Goal: Use online tool/utility: Utilize a website feature to perform a specific function

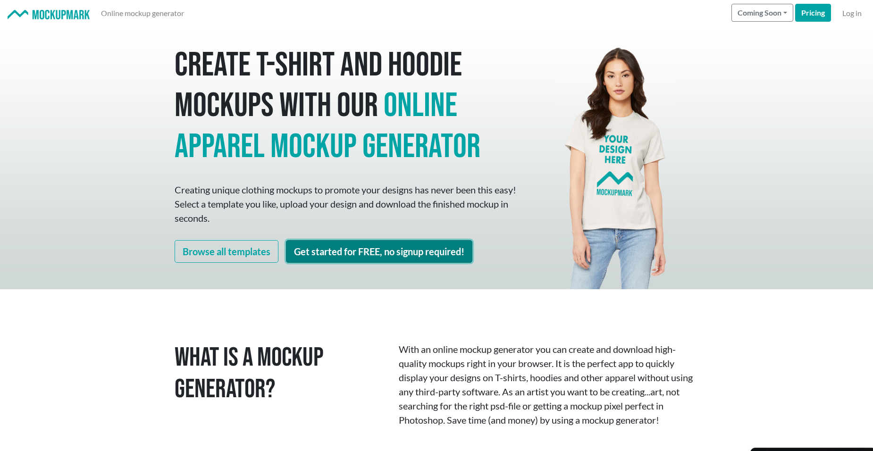
click at [338, 249] on link "Get started for FREE, no signup required!" at bounding box center [379, 251] width 186 height 23
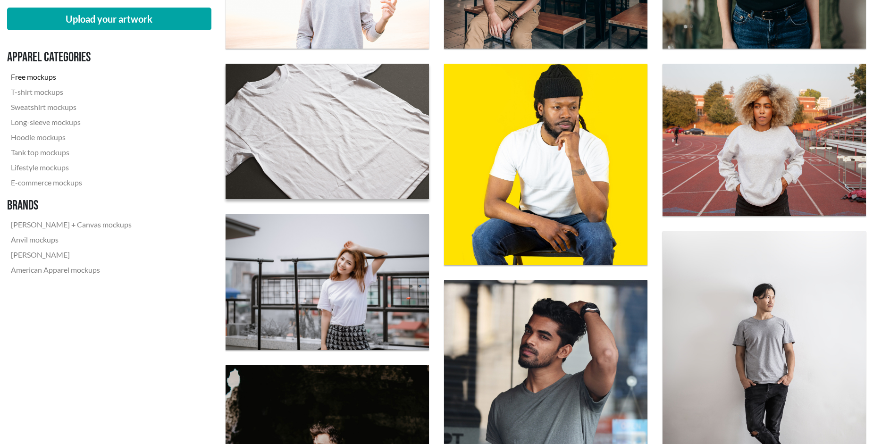
scroll to position [465, 0]
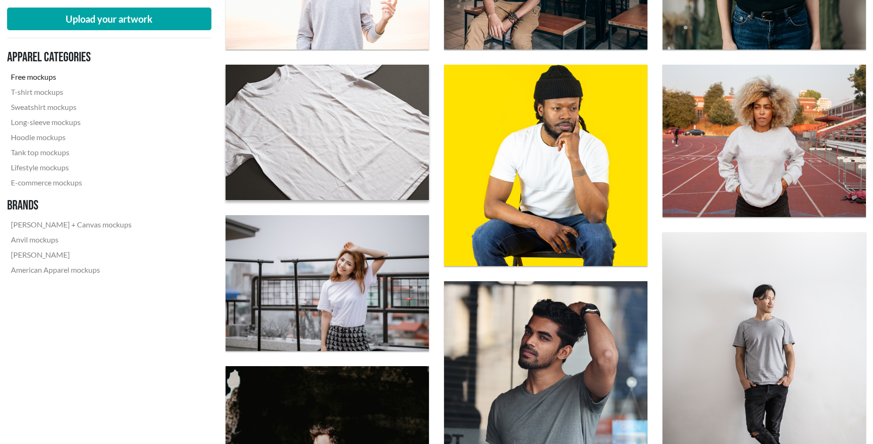
click at [306, 165] on img at bounding box center [327, 132] width 224 height 149
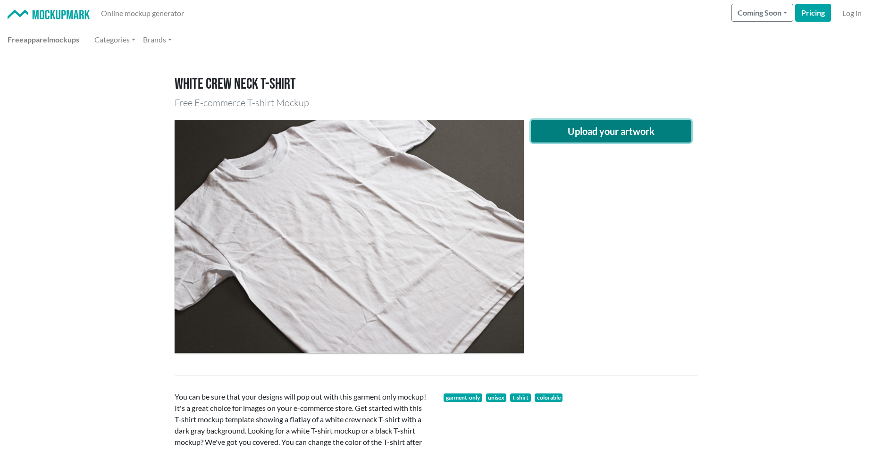
click at [571, 130] on button "Upload your artwork" at bounding box center [611, 131] width 160 height 23
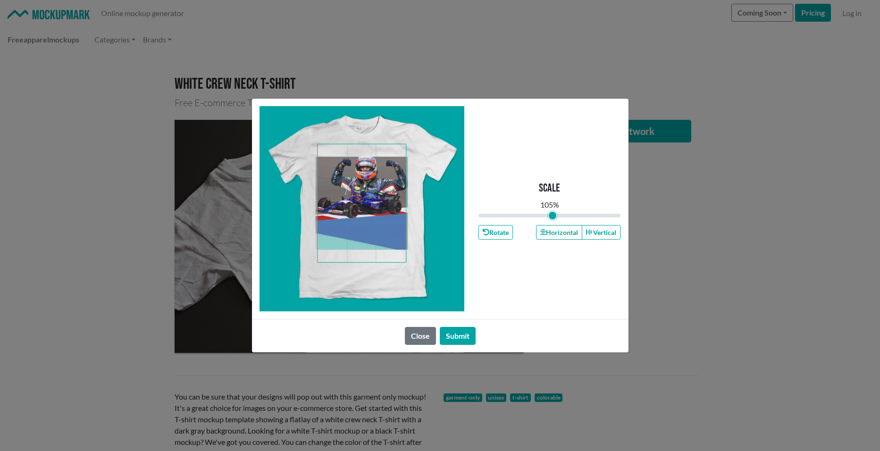
type input "1.05"
click at [553, 214] on input "range" at bounding box center [550, 215] width 143 height 10
click at [454, 339] on button "Submit" at bounding box center [458, 336] width 36 height 18
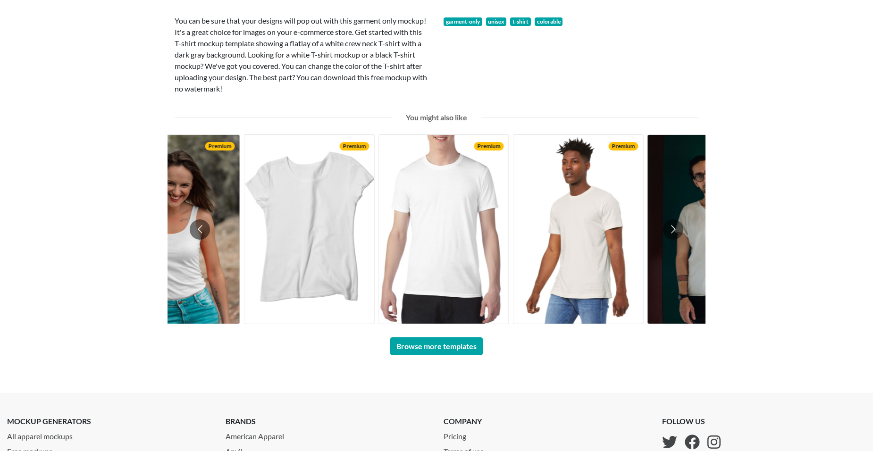
scroll to position [566, 0]
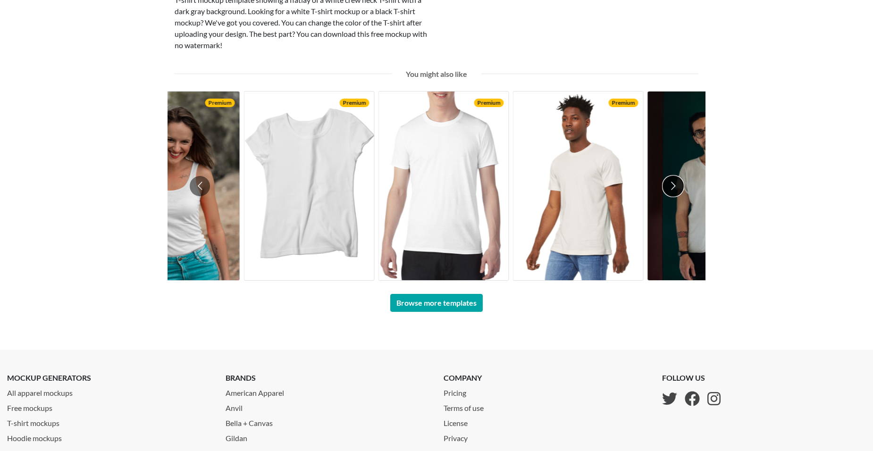
click at [672, 184] on button "Go to next slide" at bounding box center [673, 186] width 20 height 20
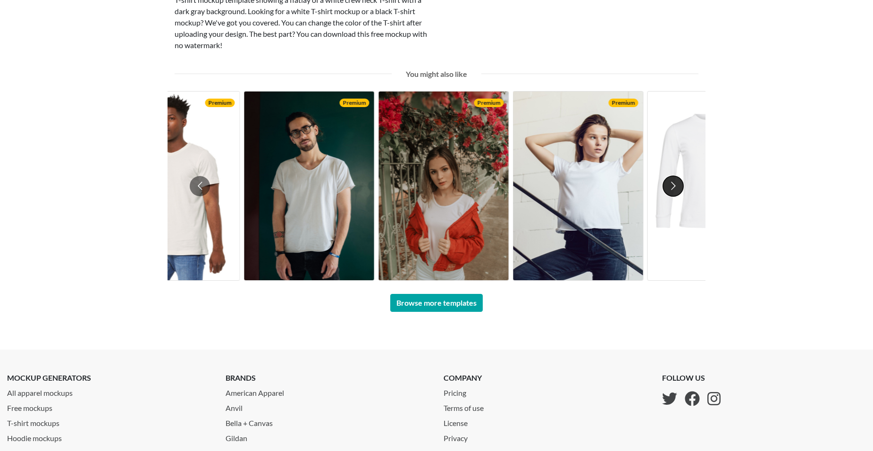
click at [669, 183] on button "Go to next slide" at bounding box center [673, 186] width 20 height 20
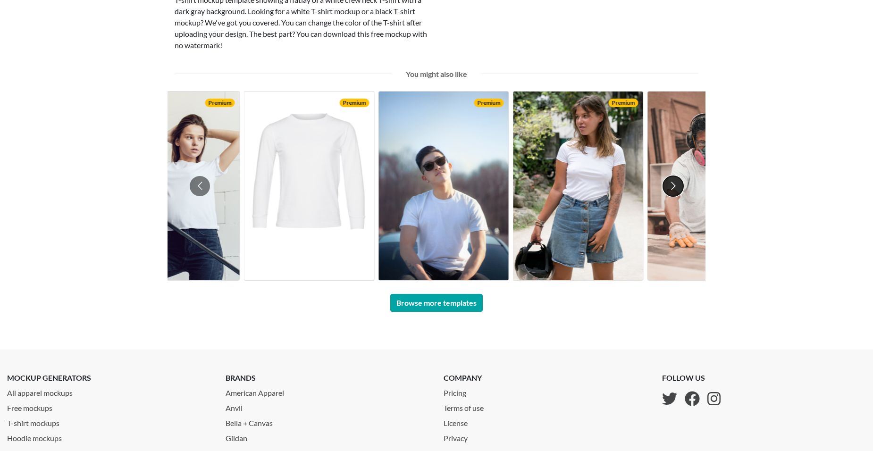
click at [669, 183] on button "Go to next slide" at bounding box center [673, 186] width 20 height 20
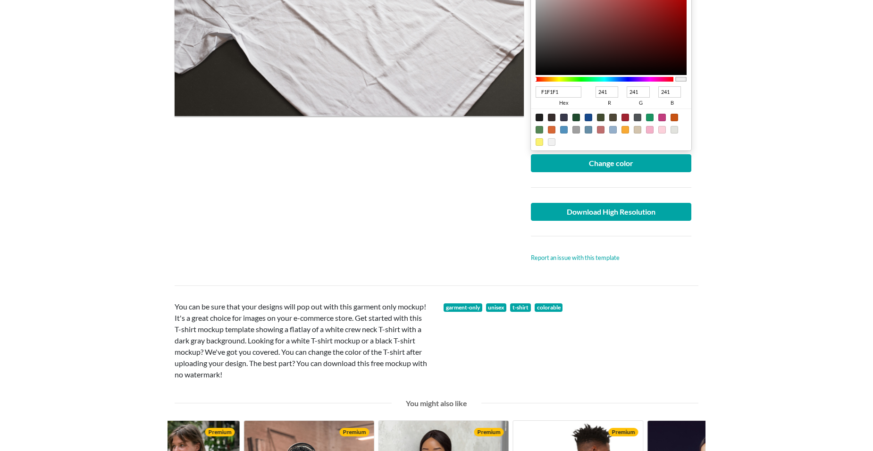
scroll to position [189, 0]
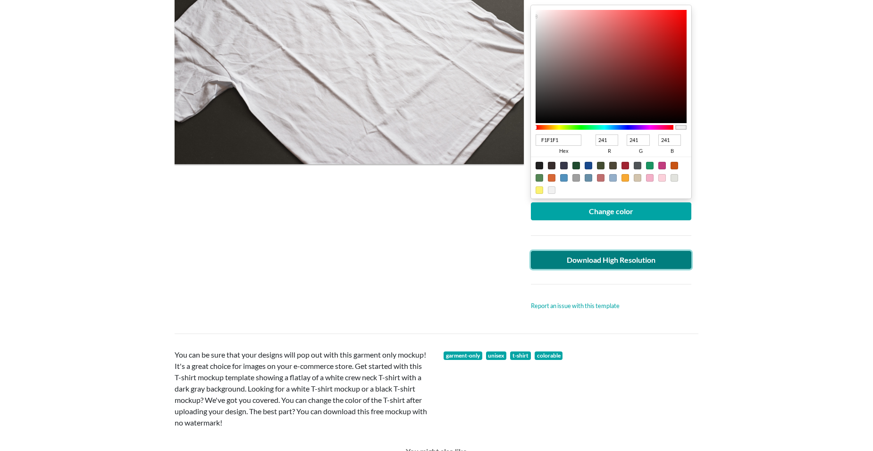
click at [625, 260] on link "Download High Resolution" at bounding box center [611, 260] width 160 height 18
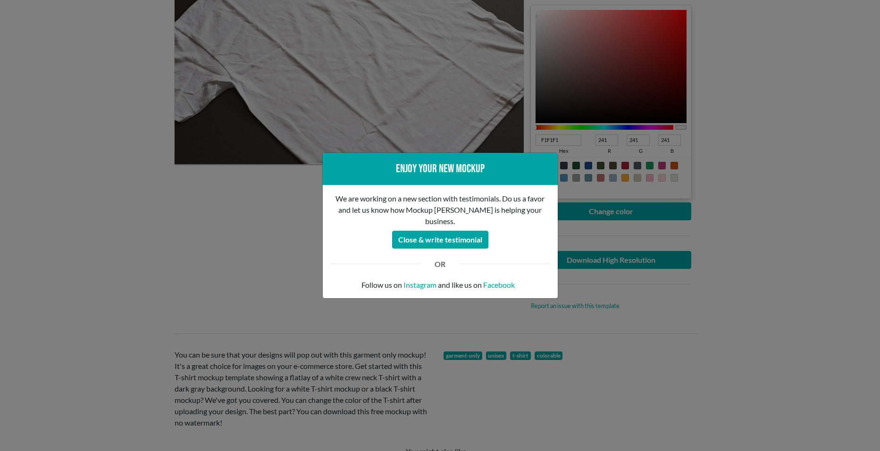
click at [615, 279] on div "Enjoy your new mockup We are working on a new section with testimonials. Do us …" at bounding box center [440, 225] width 880 height 451
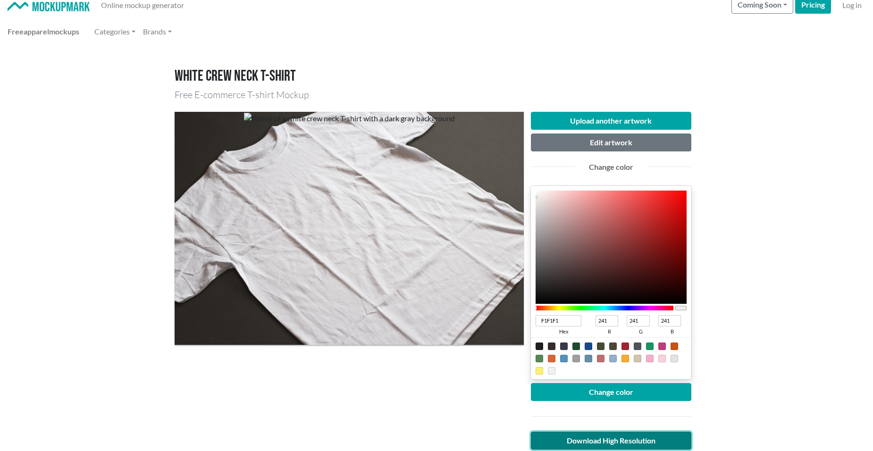
scroll to position [0, 0]
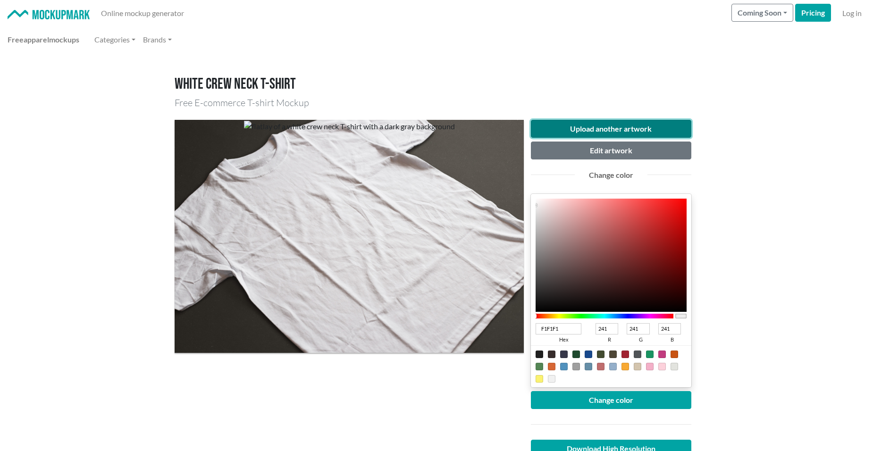
click at [617, 126] on button "Upload another artwork" at bounding box center [611, 129] width 160 height 18
click at [582, 122] on button "Upload another artwork" at bounding box center [611, 129] width 160 height 18
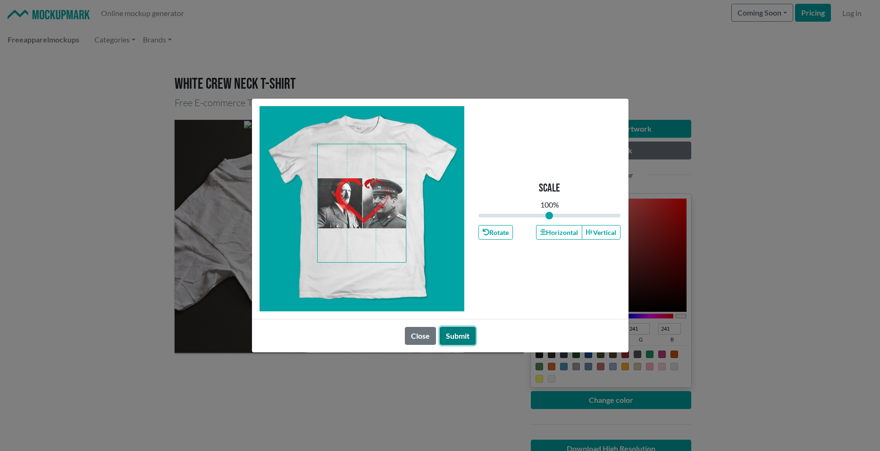
click at [462, 338] on button "Submit" at bounding box center [458, 336] width 36 height 18
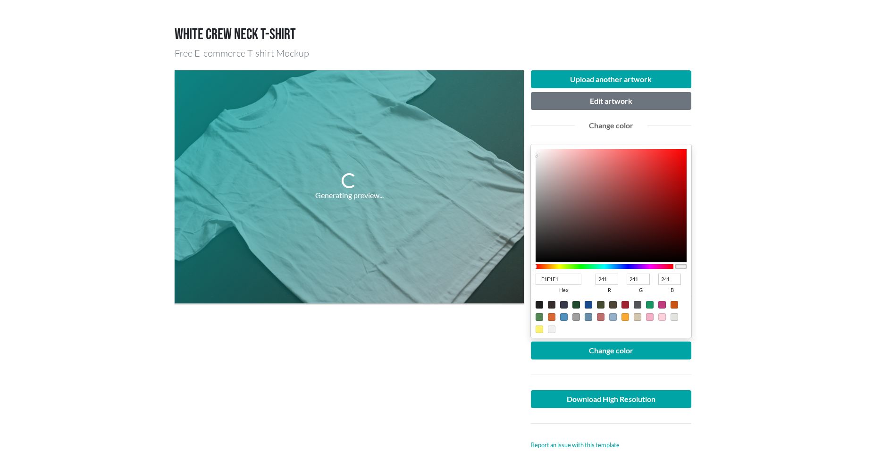
scroll to position [47, 0]
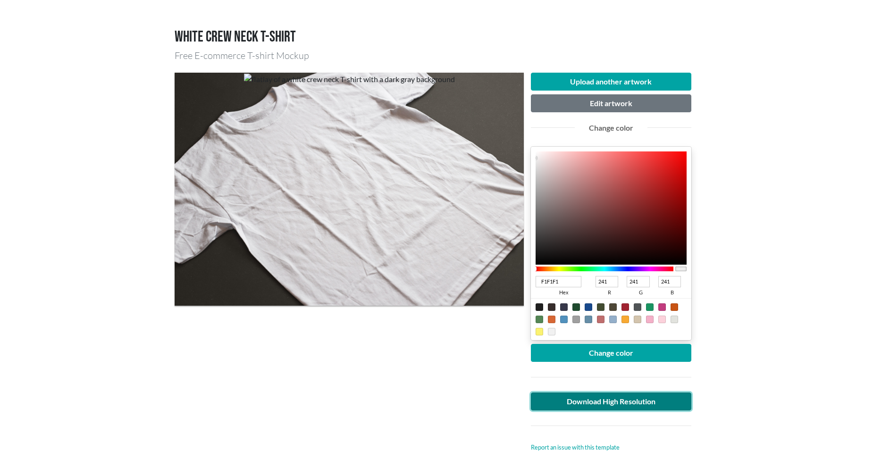
click at [594, 399] on link "Download High Resolution" at bounding box center [611, 402] width 160 height 18
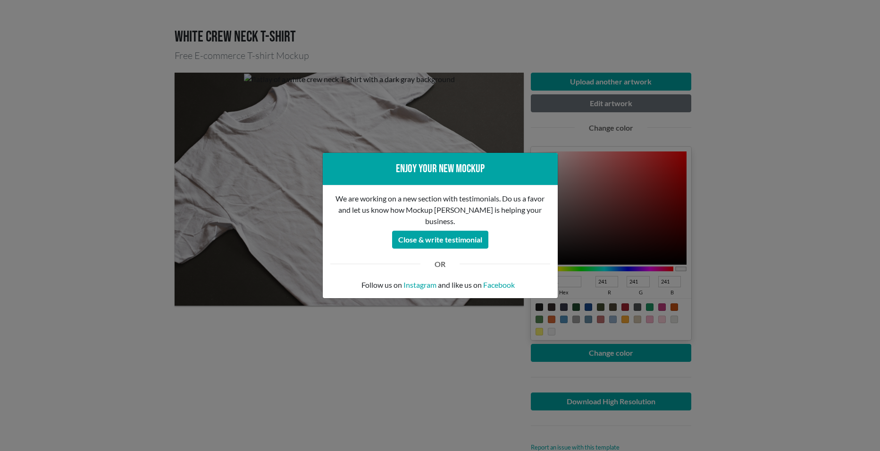
click at [514, 50] on div "Enjoy your new mockup We are working on a new section with testimonials. Do us …" at bounding box center [440, 225] width 880 height 451
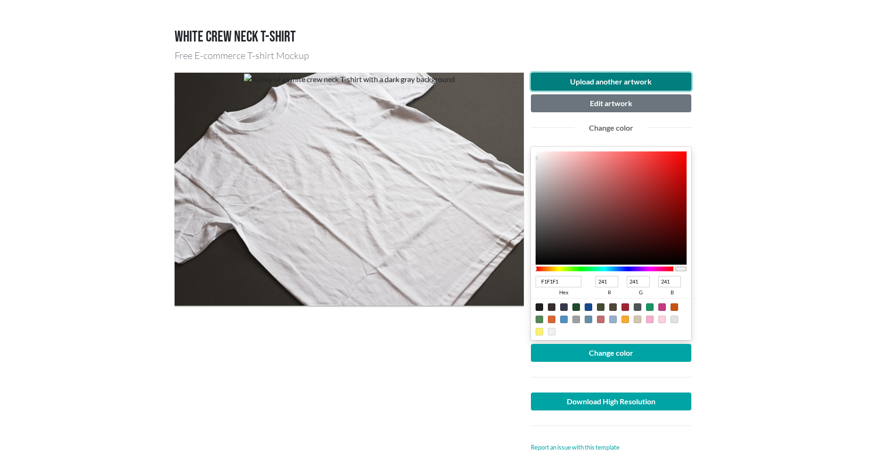
click at [623, 79] on button "Upload another artwork" at bounding box center [611, 82] width 160 height 18
click at [594, 81] on button "Upload another artwork" at bounding box center [611, 82] width 160 height 18
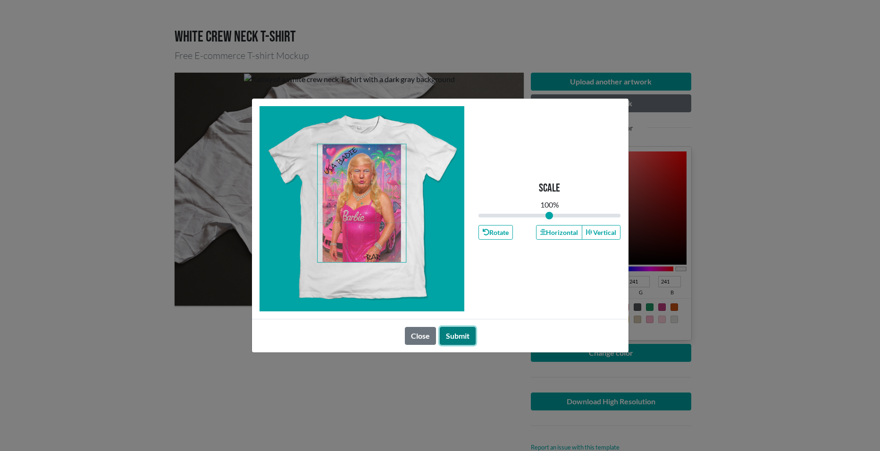
click at [452, 336] on button "Submit" at bounding box center [458, 336] width 36 height 18
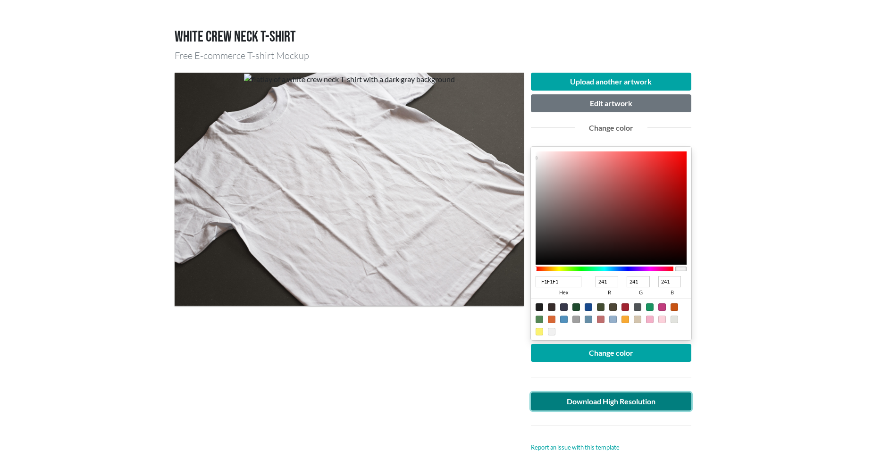
click at [637, 395] on link "Download High Resolution" at bounding box center [611, 402] width 160 height 18
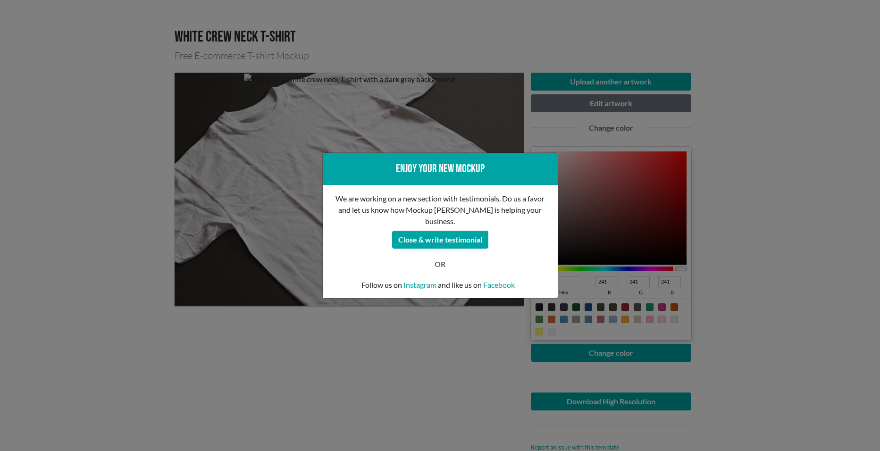
click at [602, 26] on div "Enjoy your new mockup We are working on a new section with testimonials. Do us …" at bounding box center [440, 225] width 880 height 451
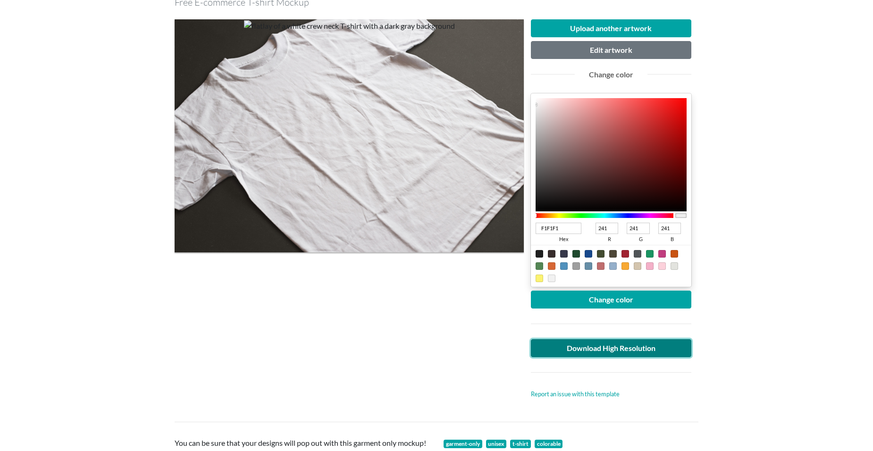
scroll to position [0, 0]
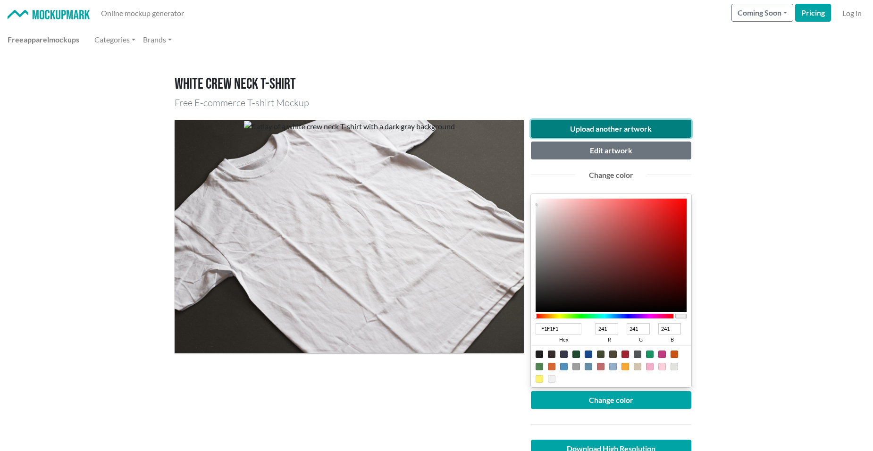
click at [633, 126] on button "Upload another artwork" at bounding box center [611, 129] width 160 height 18
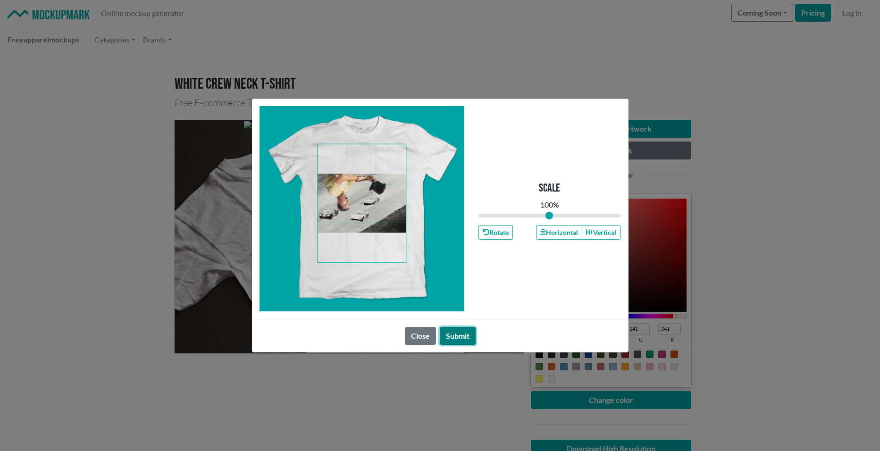
click at [461, 328] on button "Submit" at bounding box center [458, 336] width 36 height 18
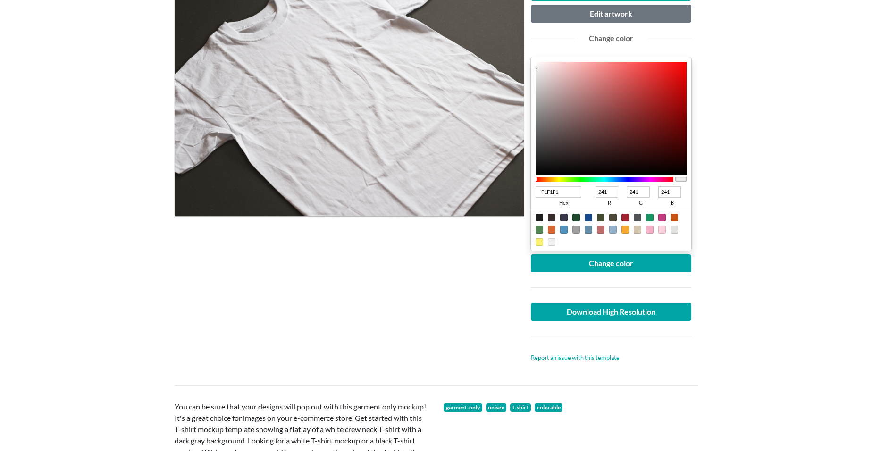
scroll to position [142, 0]
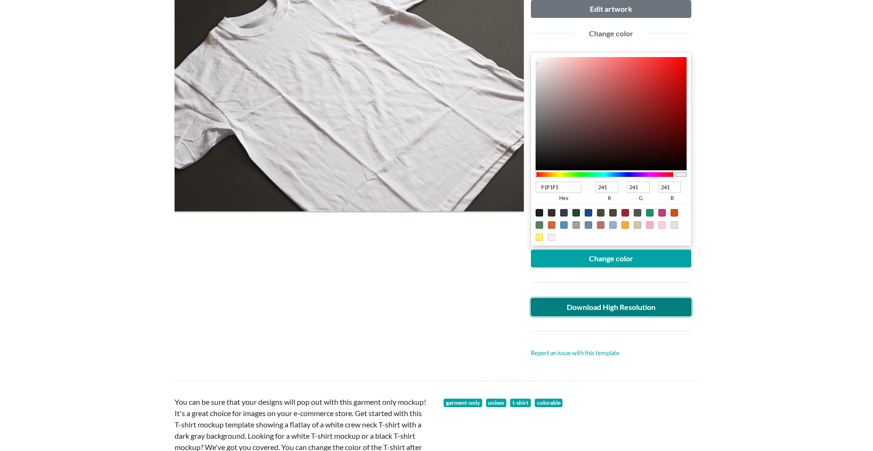
click at [620, 305] on link "Download High Resolution" at bounding box center [611, 307] width 160 height 18
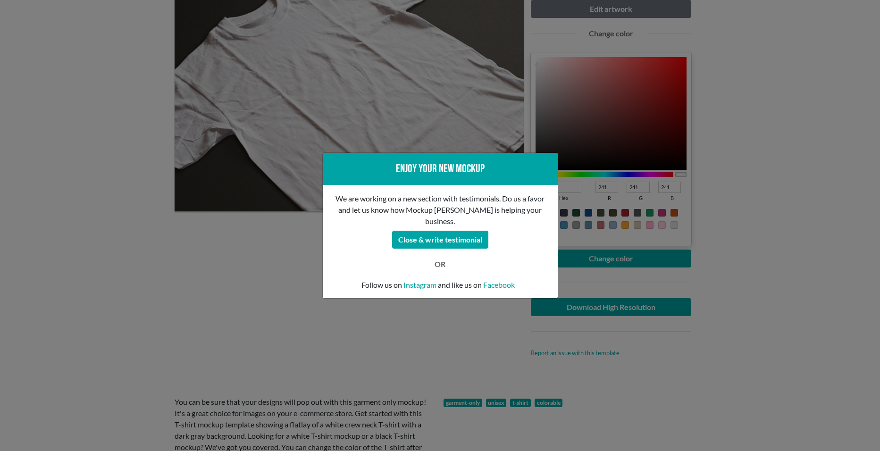
click at [426, 308] on div "Enjoy your new mockup We are working on a new section with testimonials. Do us …" at bounding box center [440, 225] width 880 height 451
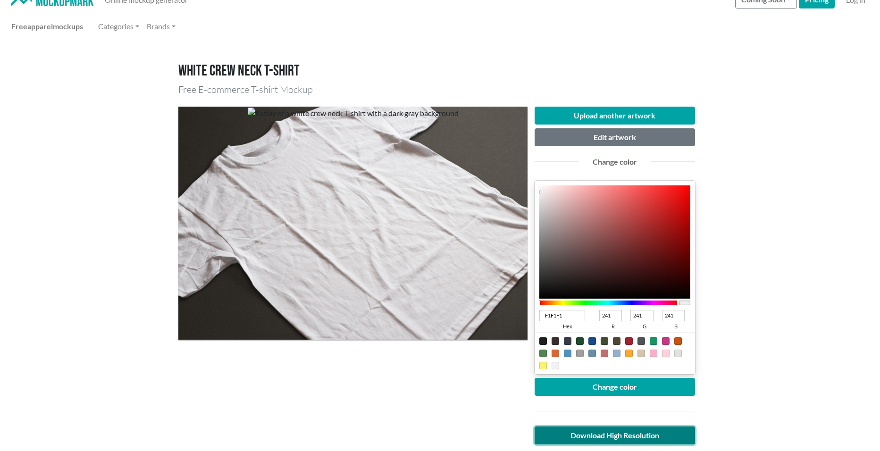
scroll to position [0, 0]
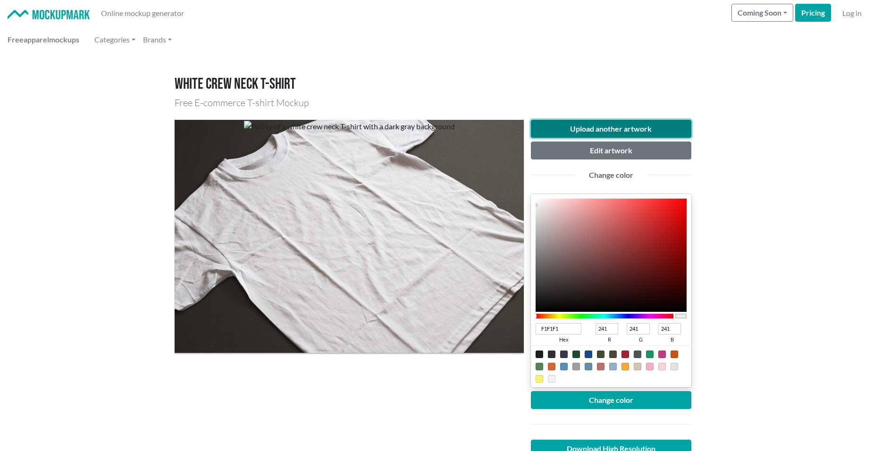
click at [630, 129] on button "Upload another artwork" at bounding box center [611, 129] width 160 height 18
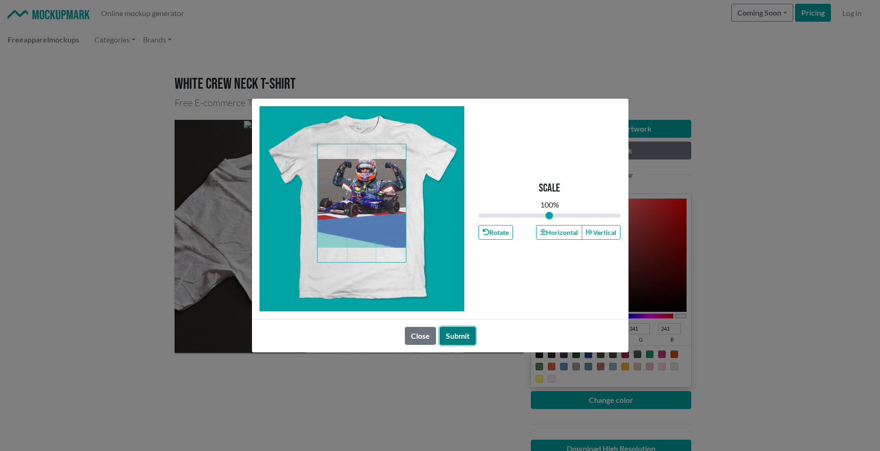
click at [464, 329] on button "Submit" at bounding box center [458, 336] width 36 height 18
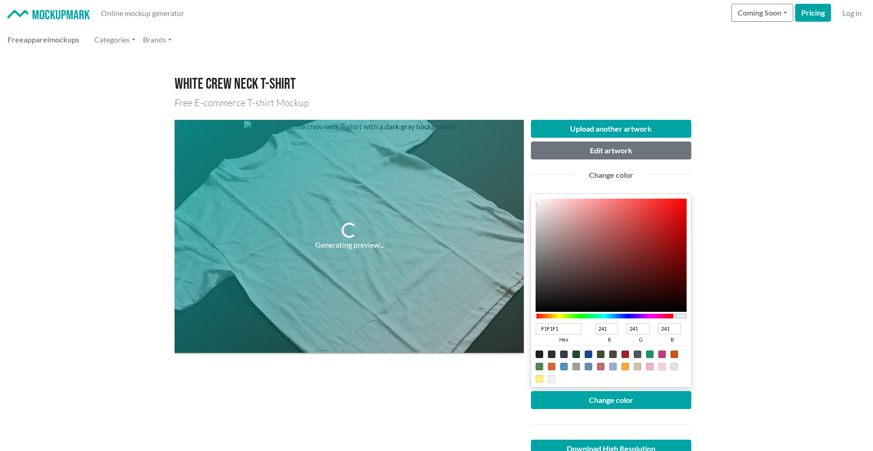
drag, startPoint x: 479, startPoint y: 285, endPoint x: 493, endPoint y: 270, distance: 20.0
click at [493, 270] on div "Generating preview..." at bounding box center [349, 236] width 349 height 233
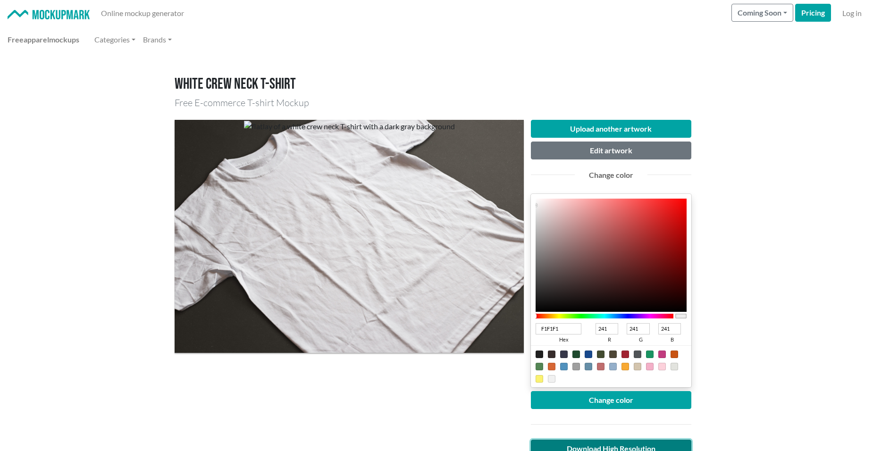
click at [599, 446] on link "Download High Resolution" at bounding box center [611, 449] width 160 height 18
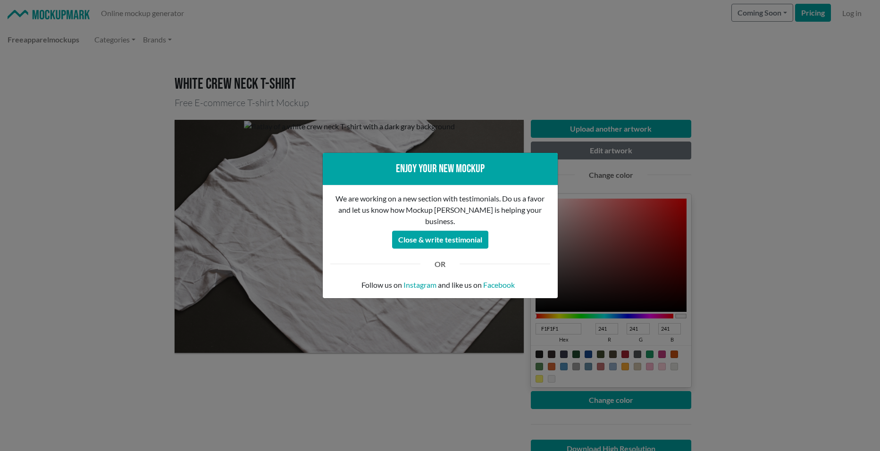
click at [22, 167] on div "Enjoy your new mockup We are working on a new section with testimonials. Do us …" at bounding box center [440, 225] width 880 height 451
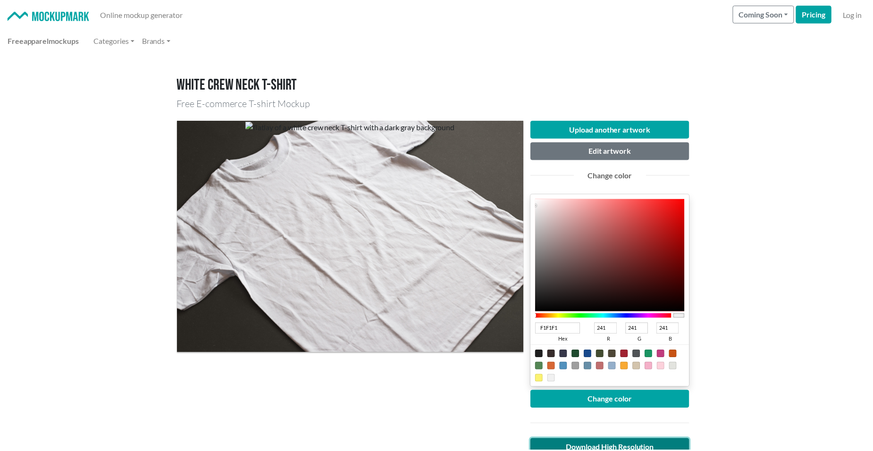
scroll to position [7, 0]
